Goal: Task Accomplishment & Management: Manage account settings

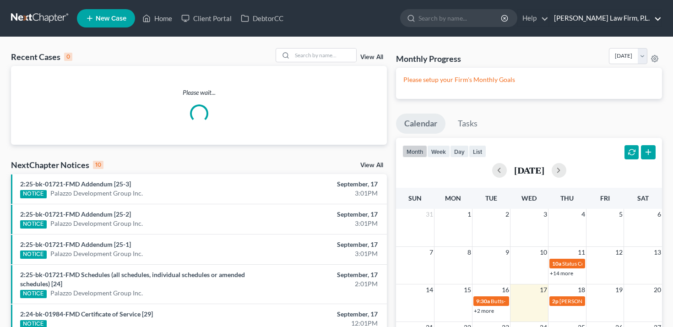
click at [605, 18] on link "[PERSON_NAME] Law Firm, P.L." at bounding box center [606, 18] width 112 height 16
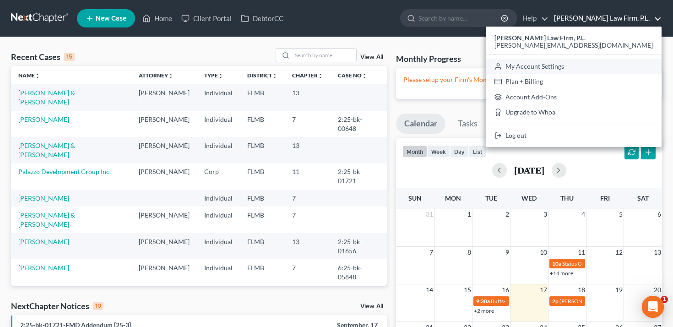
click at [568, 69] on link "My Account Settings" at bounding box center [574, 67] width 176 height 16
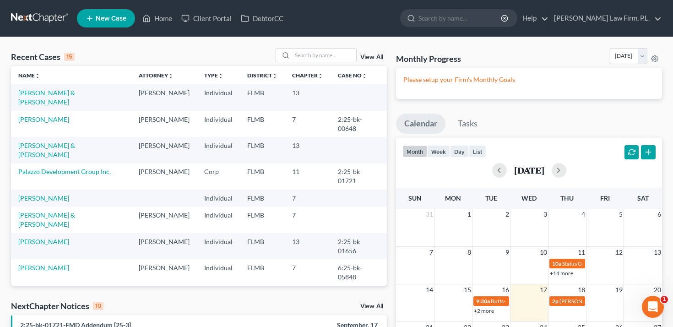
select select "24"
select select "9"
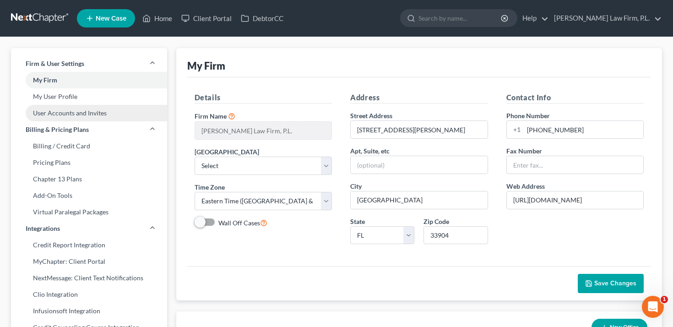
click at [120, 111] on link "User Accounts and Invites" at bounding box center [89, 113] width 156 height 16
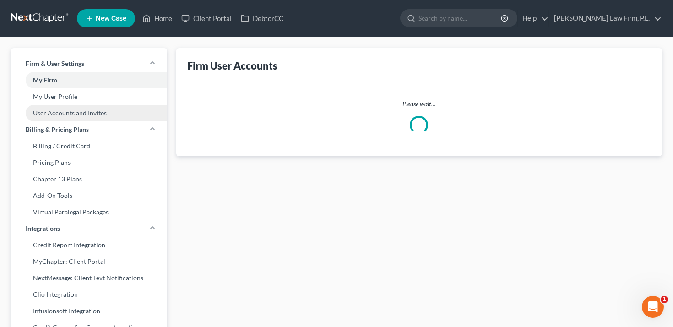
select select "0"
select select "1"
select select "2"
select select "1"
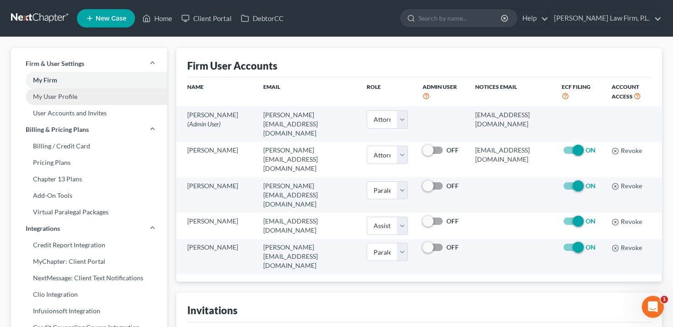
click at [113, 96] on link "My User Profile" at bounding box center [89, 96] width 156 height 16
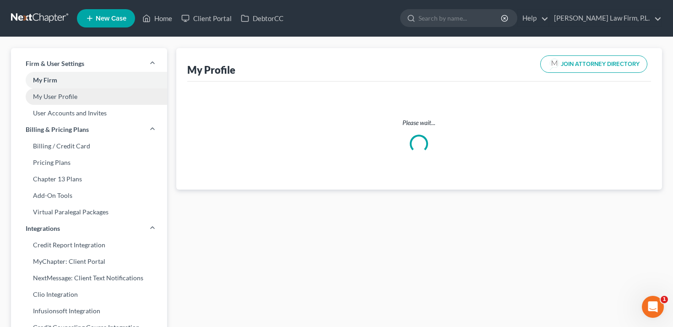
select select "9"
select select "15"
select select "attorney"
select select "0"
